Goal: Find specific page/section: Find specific page/section

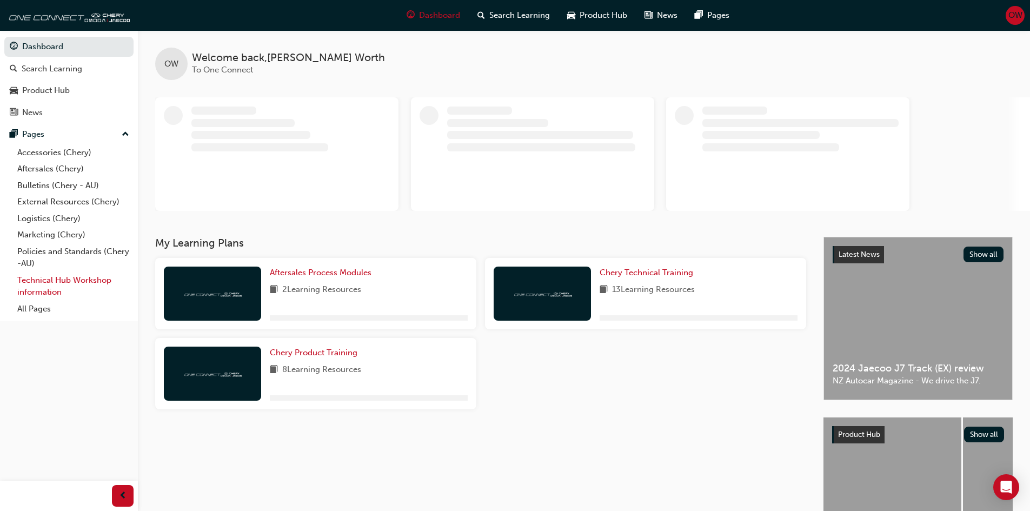
click at [61, 285] on link "Technical Hub Workshop information" at bounding box center [73, 286] width 121 height 29
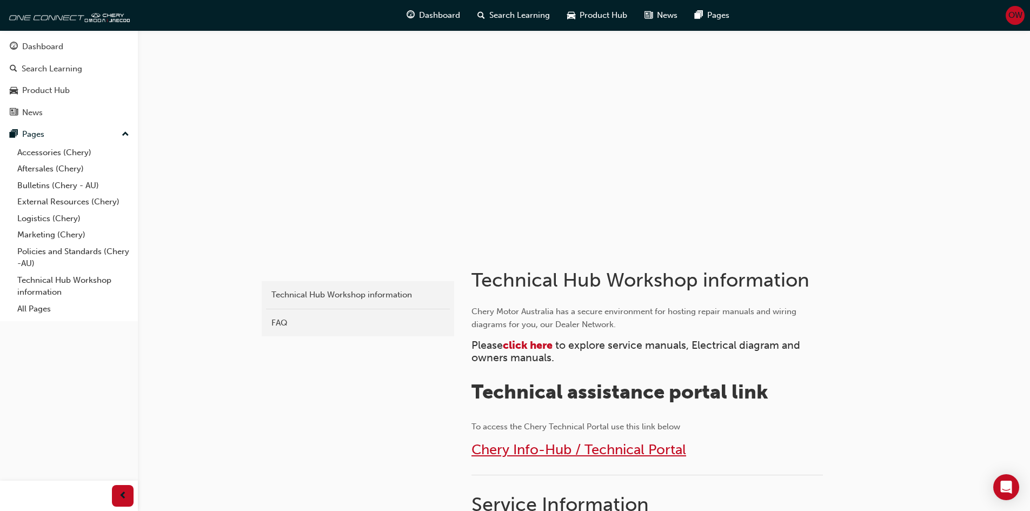
click at [582, 454] on span "Chery Info-Hub / Technical Portal" at bounding box center [578, 449] width 215 height 17
